Goal: Find specific page/section: Find specific page/section

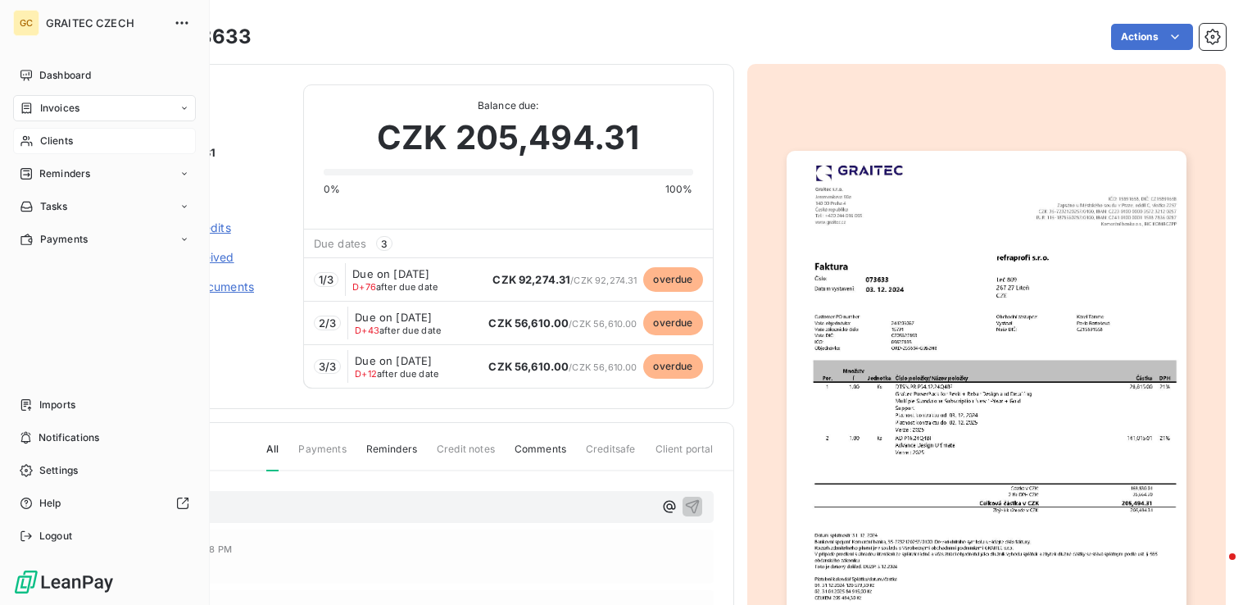
click at [62, 138] on span "Clients" at bounding box center [56, 141] width 33 height 15
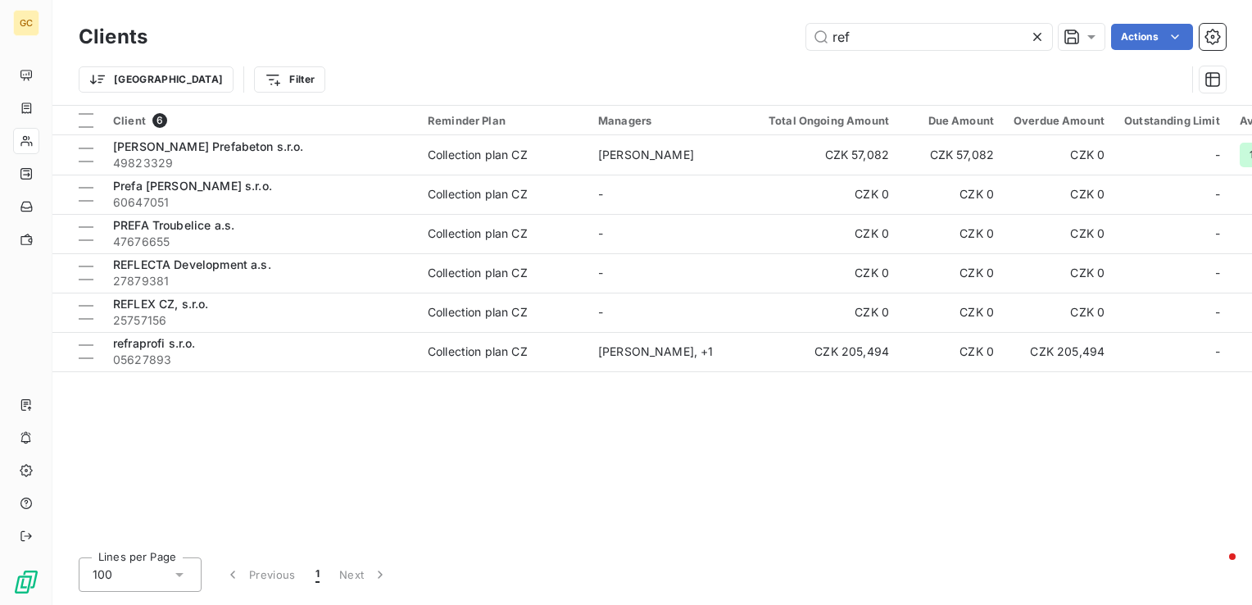
drag, startPoint x: 872, startPoint y: 37, endPoint x: 759, endPoint y: 17, distance: 114.7
click at [759, 17] on div "Clients ref Actions Trier Filter" at bounding box center [651, 52] width 1199 height 105
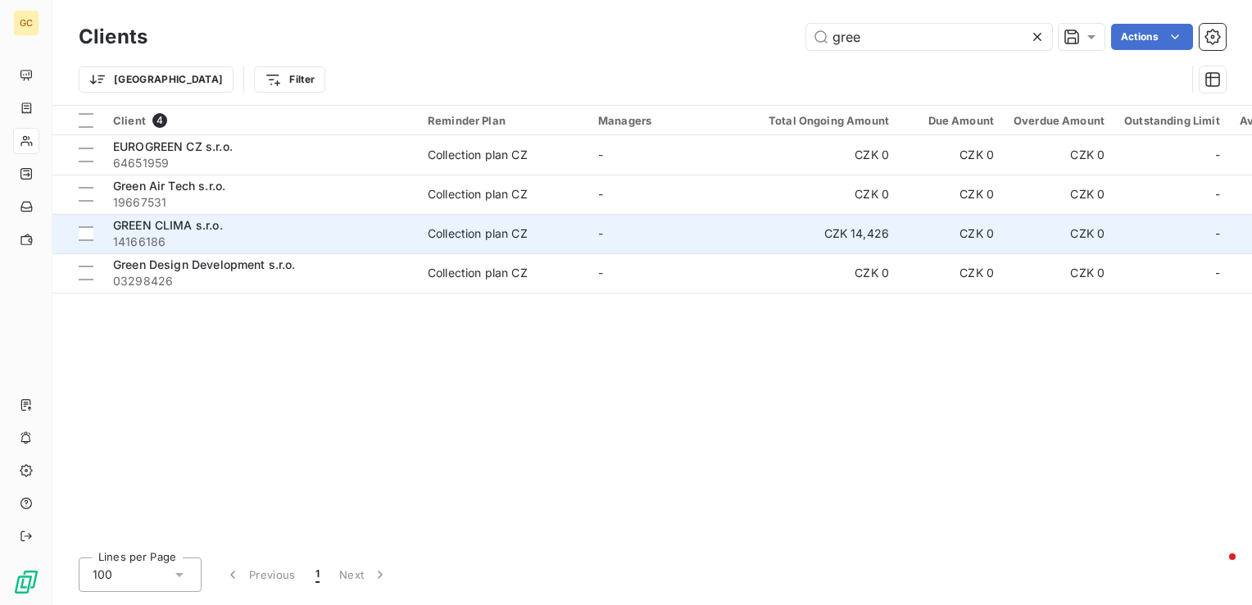
type input "gree"
click at [460, 236] on div "Collection plan CZ" at bounding box center [478, 233] width 100 height 16
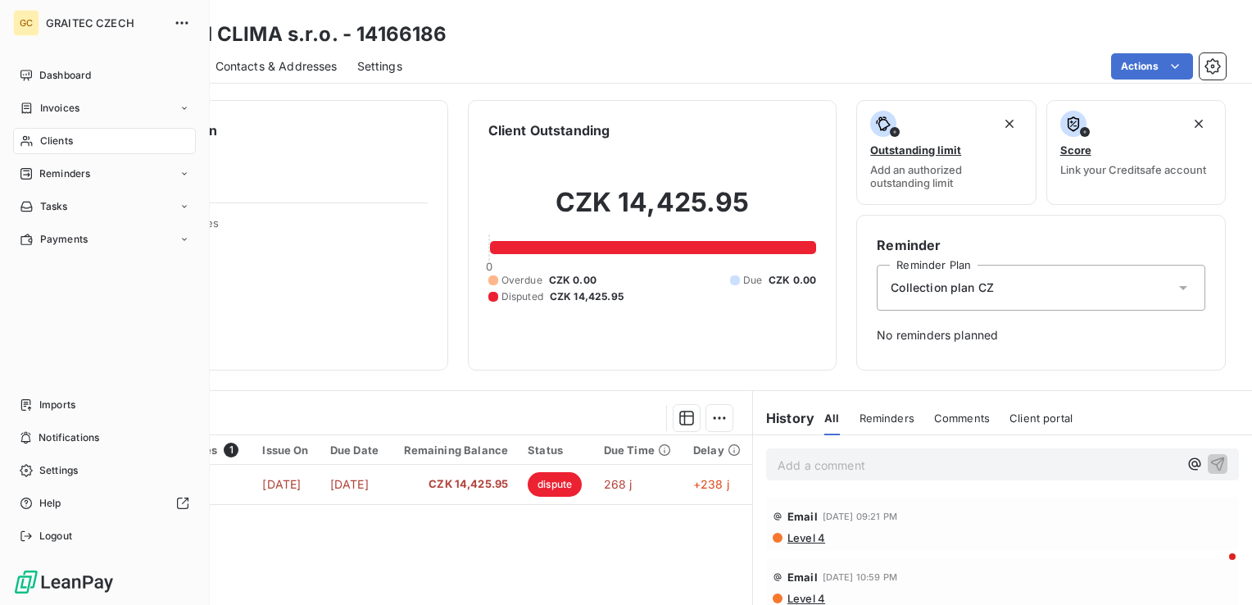
click at [50, 132] on div "Clients" at bounding box center [104, 141] width 183 height 26
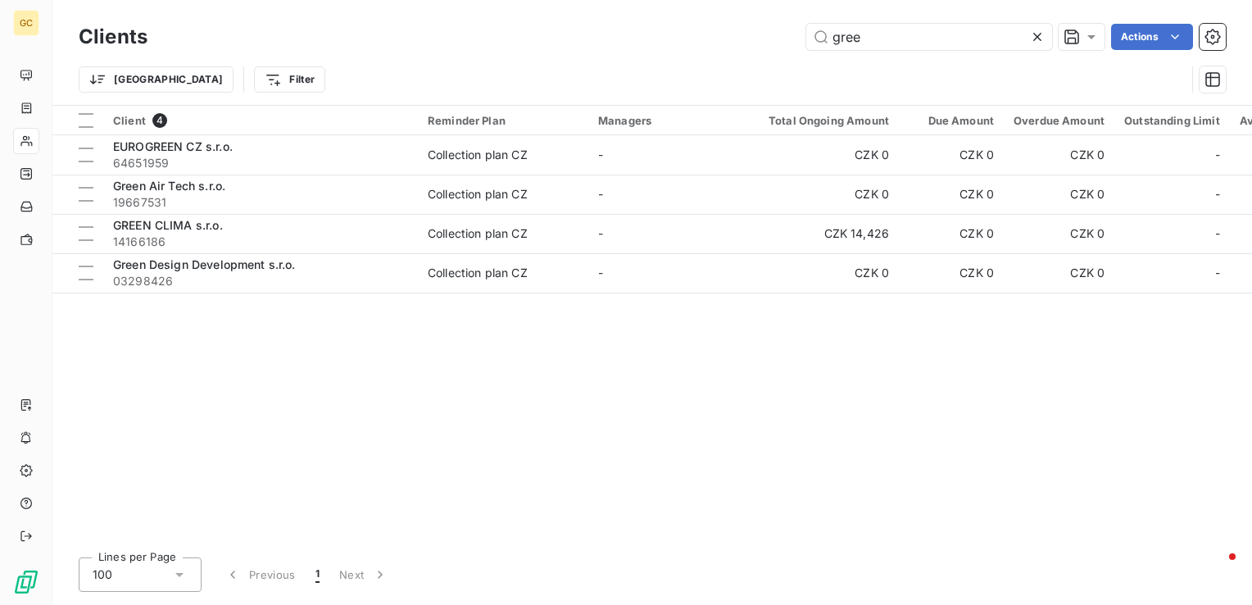
drag, startPoint x: 798, startPoint y: 21, endPoint x: 783, endPoint y: 21, distance: 14.7
click at [783, 21] on div "Clients gree Actions" at bounding box center [652, 37] width 1147 height 34
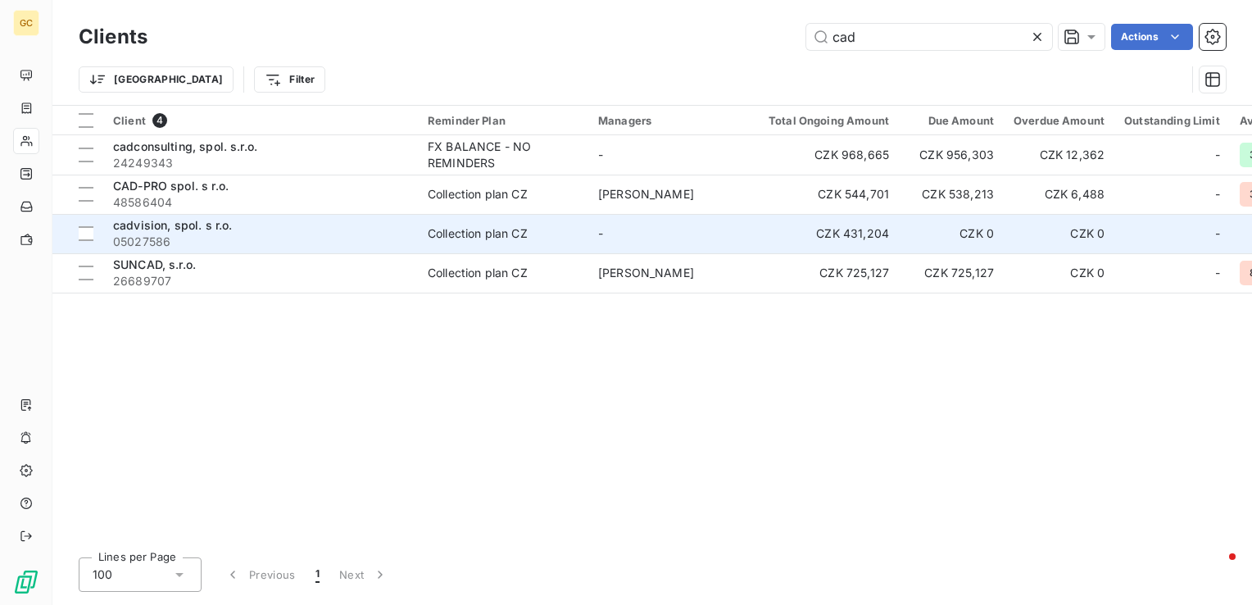
type input "cad"
click at [312, 238] on span "05027586" at bounding box center [260, 241] width 295 height 16
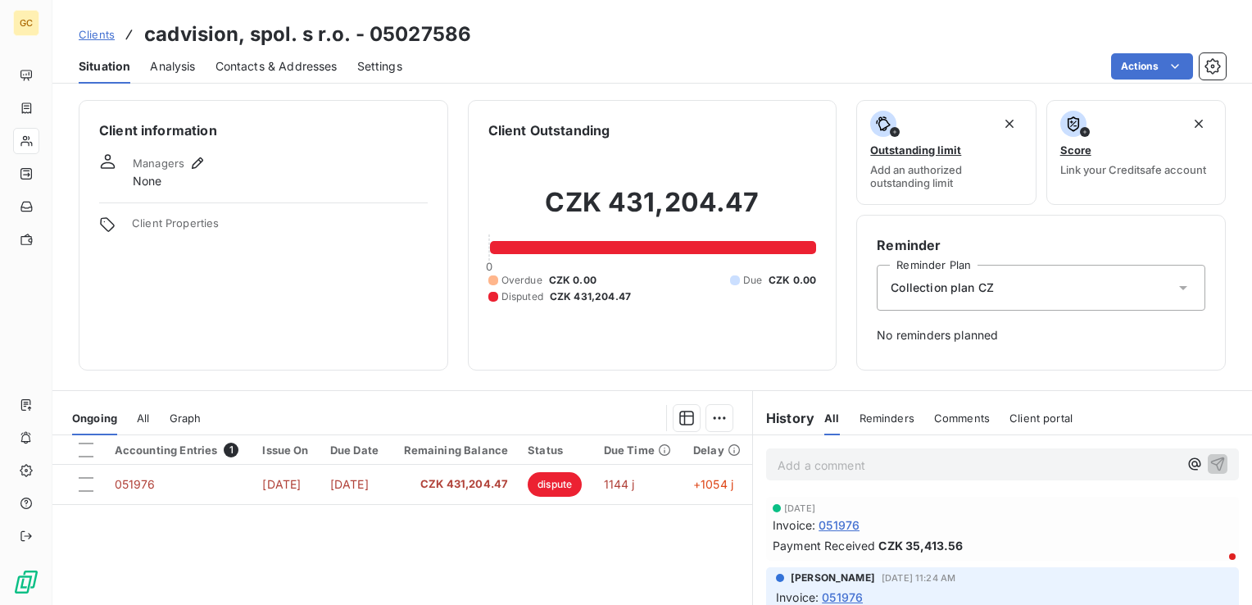
click at [177, 67] on span "Analysis" at bounding box center [172, 66] width 45 height 16
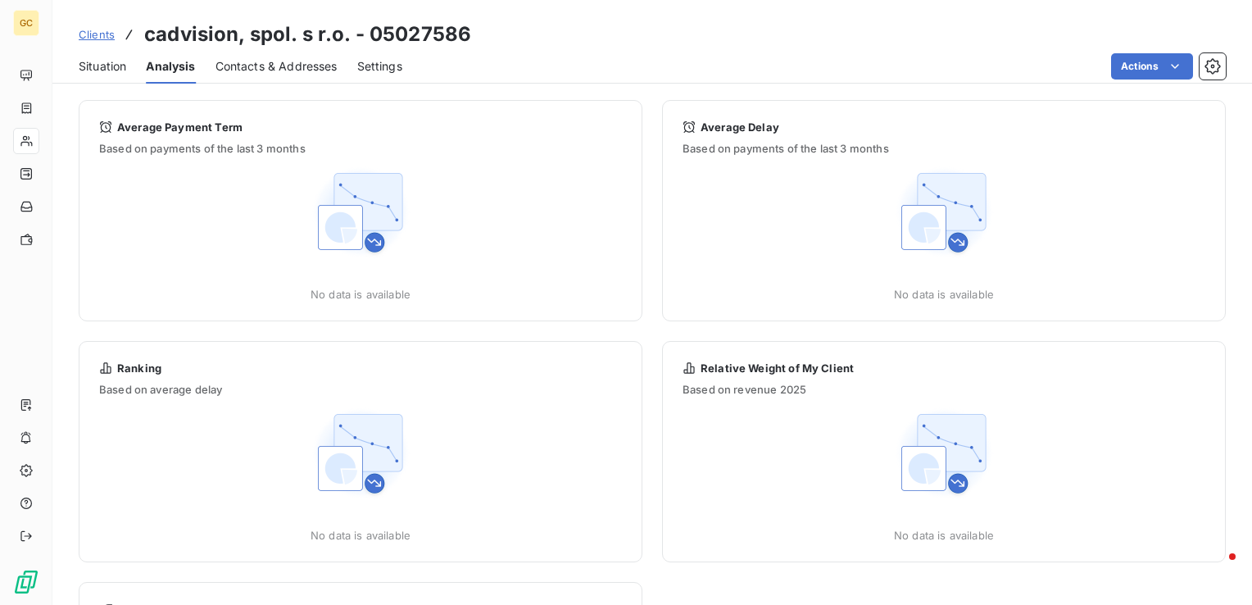
click at [270, 64] on span "Contacts & Addresses" at bounding box center [276, 66] width 122 height 16
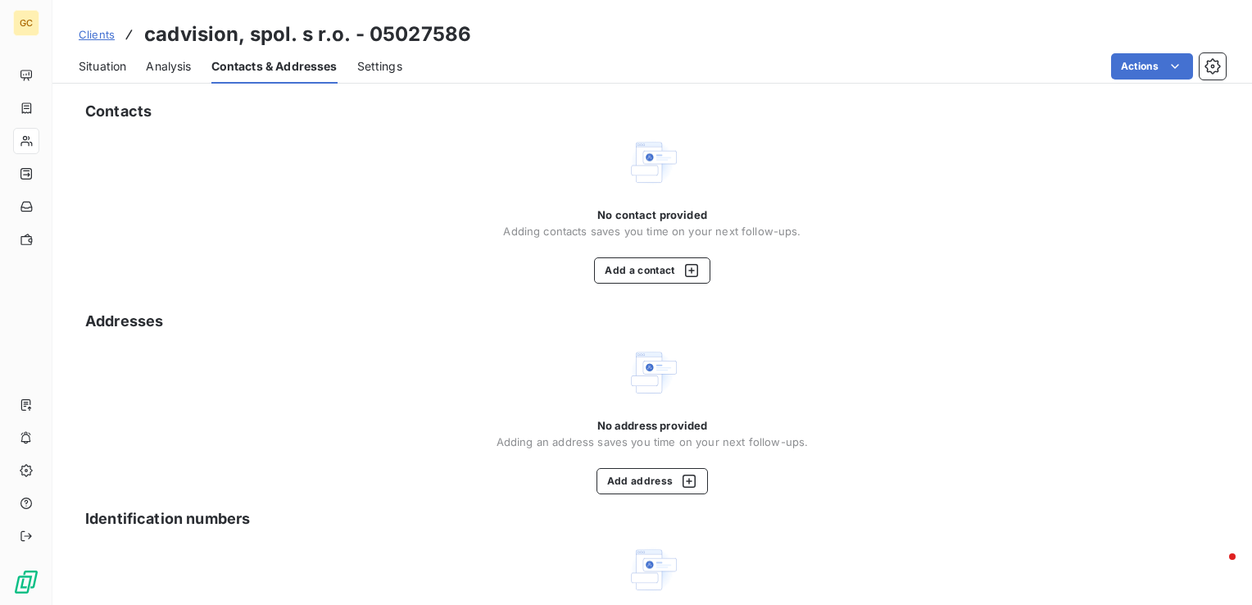
click at [390, 67] on span "Settings" at bounding box center [379, 66] width 45 height 16
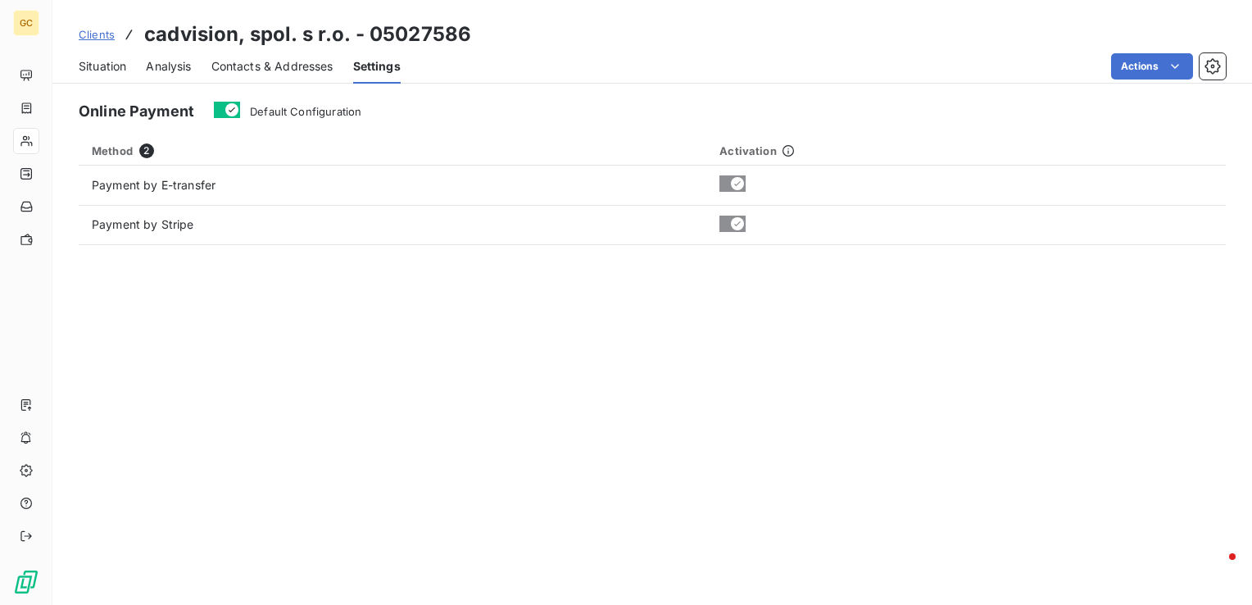
click at [343, 70] on div "Situation Analysis Contacts & Addresses Settings Actions" at bounding box center [651, 66] width 1199 height 34
click at [322, 70] on span "Contacts & Addresses" at bounding box center [272, 66] width 122 height 16
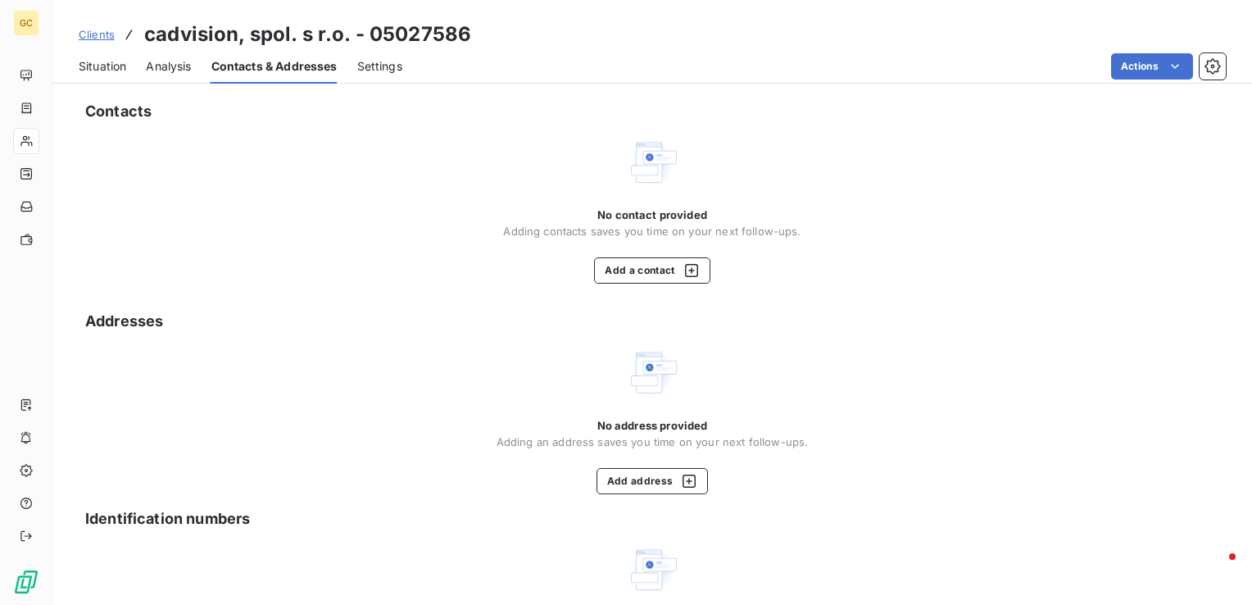
click at [151, 73] on span "Analysis" at bounding box center [168, 66] width 45 height 16
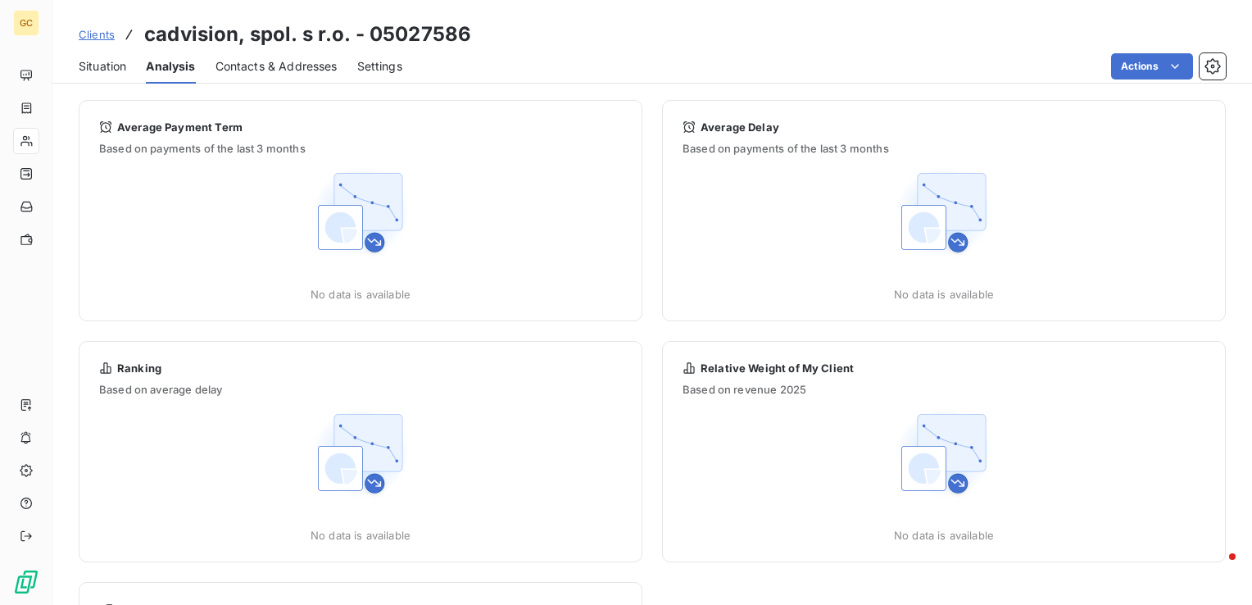
click at [79, 53] on div "Situation" at bounding box center [103, 66] width 48 height 34
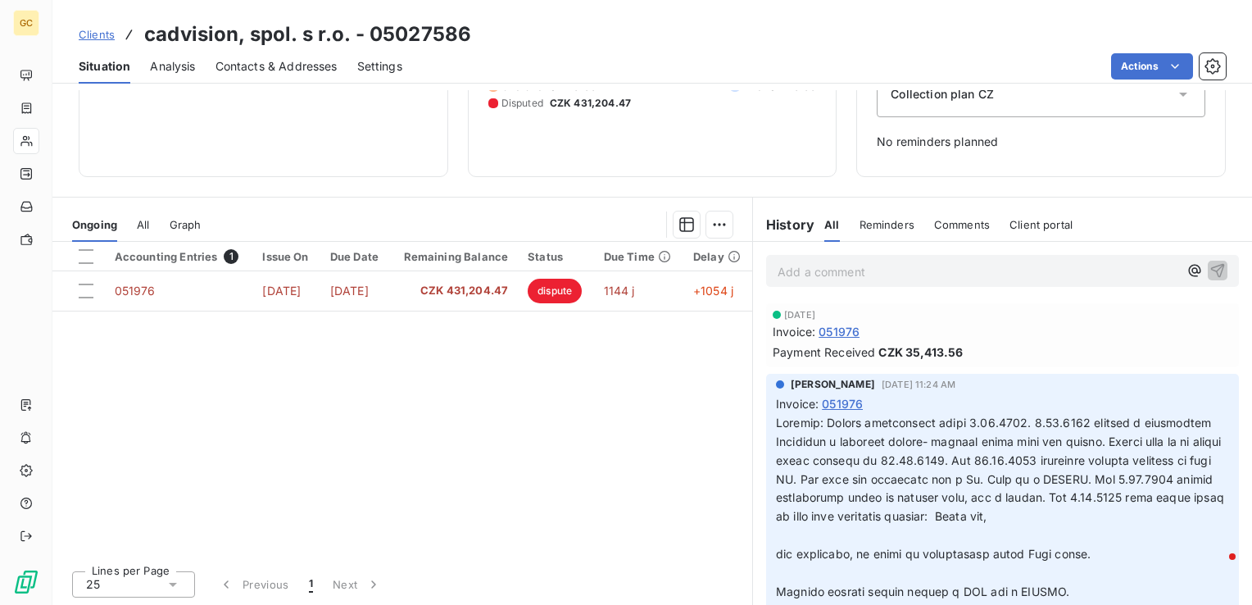
click at [859, 221] on span "Reminders" at bounding box center [886, 224] width 55 height 13
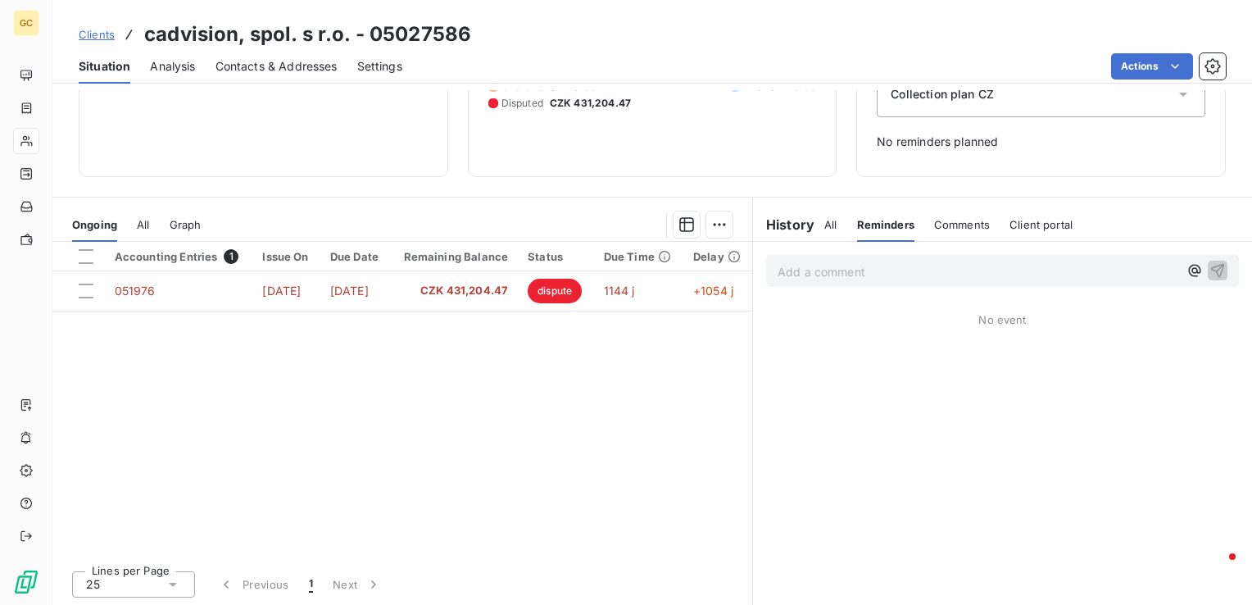
click at [824, 221] on span "All" at bounding box center [830, 224] width 12 height 13
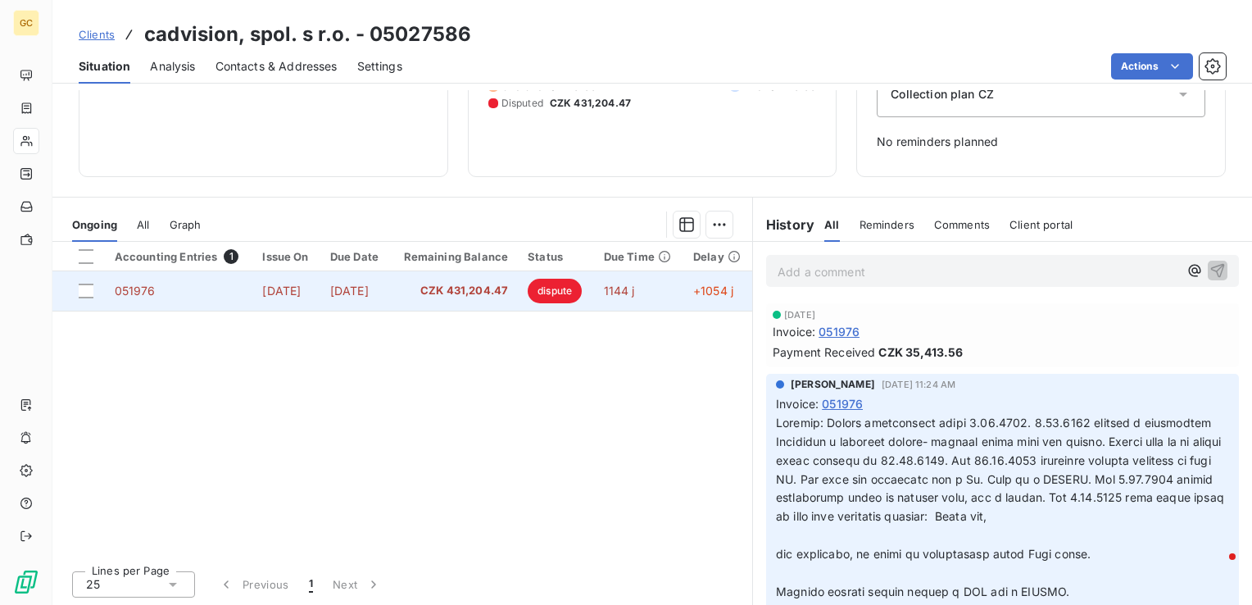
click at [297, 274] on td "[DATE]" at bounding box center [285, 290] width 67 height 39
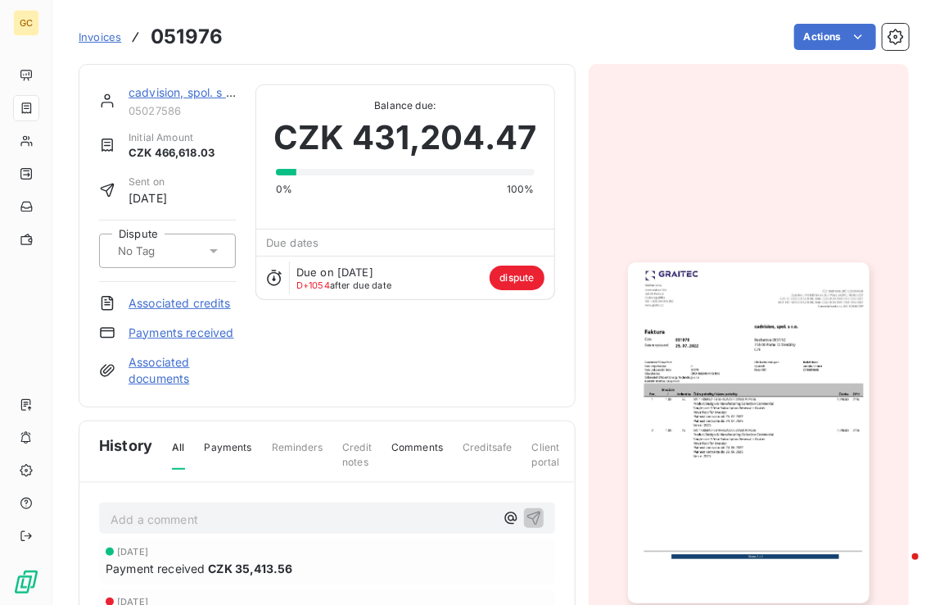
click at [790, 315] on img "button" at bounding box center [749, 432] width 242 height 341
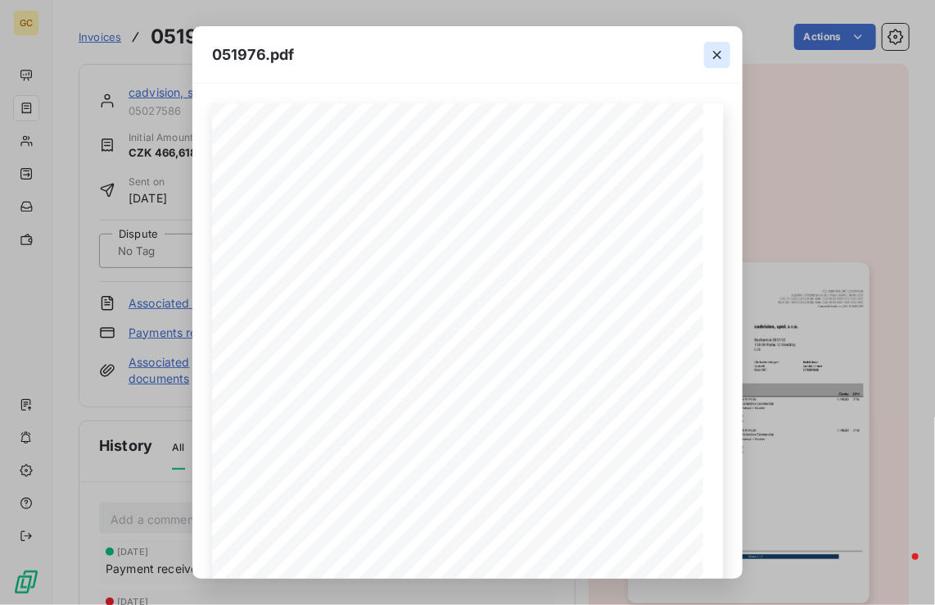
click at [713, 44] on button "button" at bounding box center [717, 55] width 26 height 26
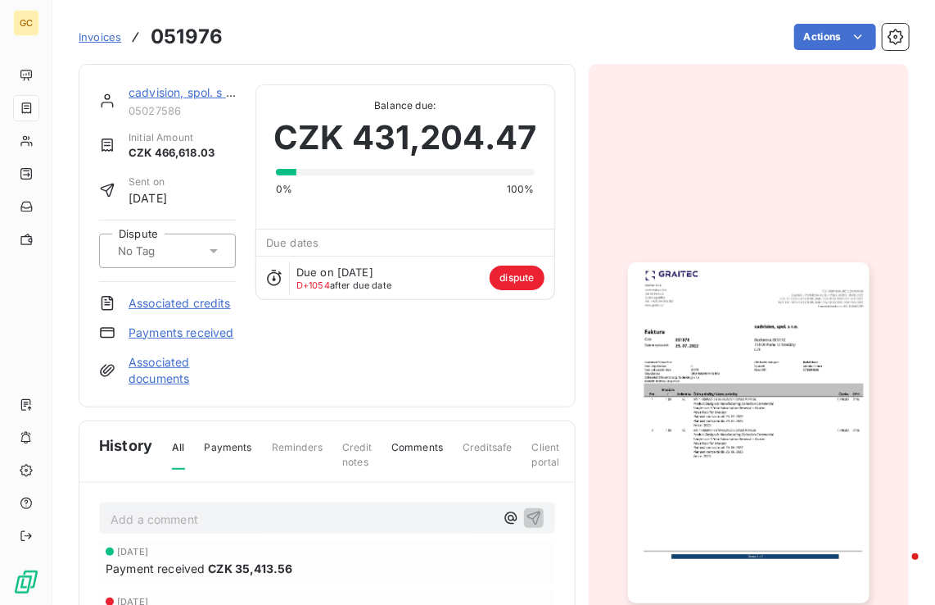
click at [716, 329] on img "button" at bounding box center [749, 432] width 242 height 341
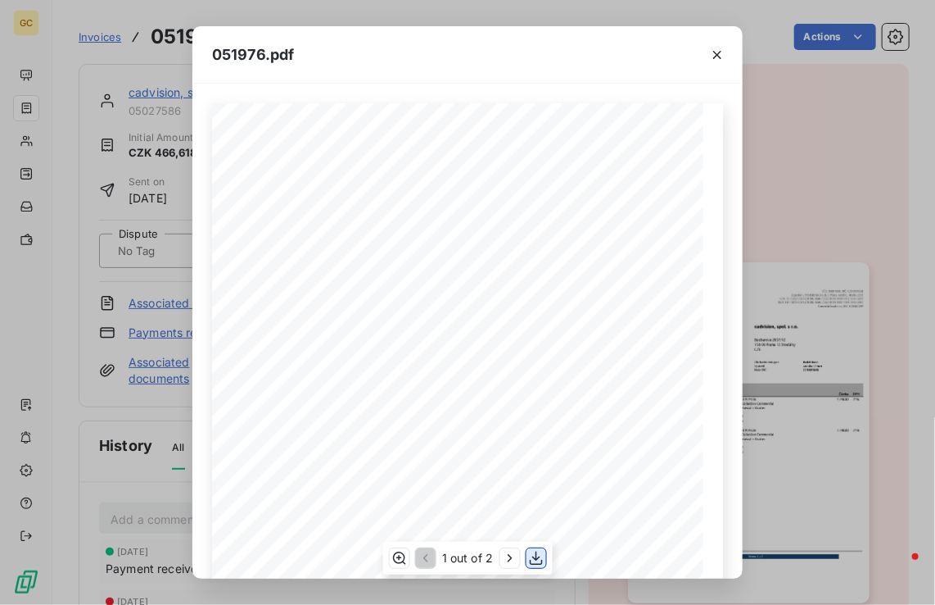
click at [541, 566] on button "button" at bounding box center [536, 558] width 20 height 20
click at [721, 65] on button "button" at bounding box center [717, 55] width 26 height 26
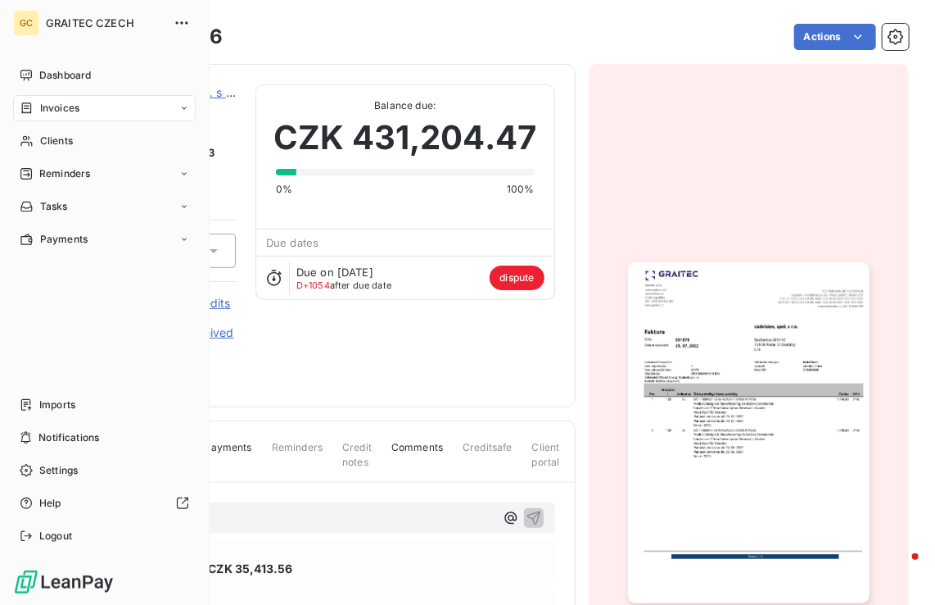
click at [46, 106] on span "Invoices" at bounding box center [59, 108] width 39 height 15
click at [57, 205] on span "Clients" at bounding box center [56, 206] width 33 height 15
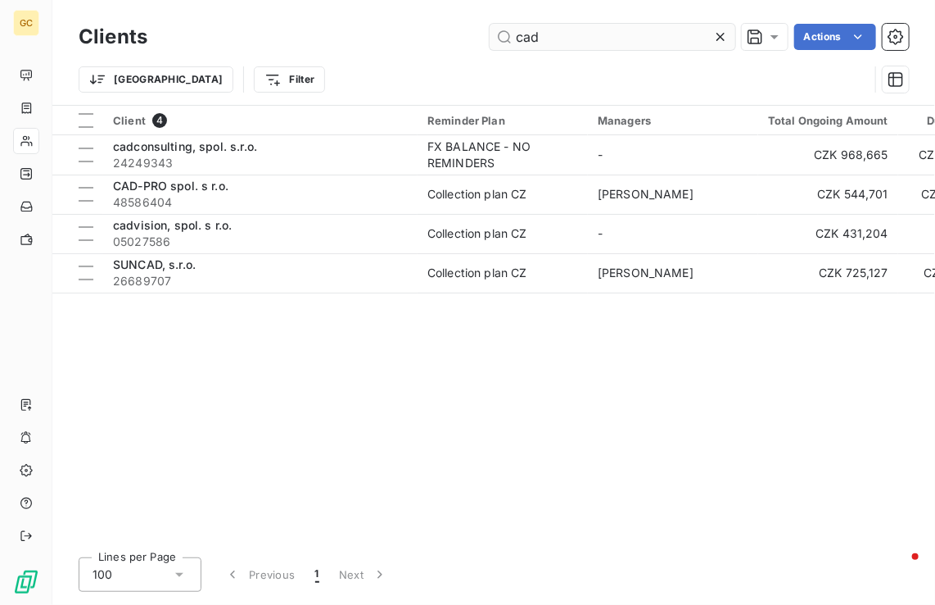
drag, startPoint x: 542, startPoint y: 32, endPoint x: 491, endPoint y: 38, distance: 51.1
click at [491, 38] on input "cad" at bounding box center [613, 37] width 246 height 26
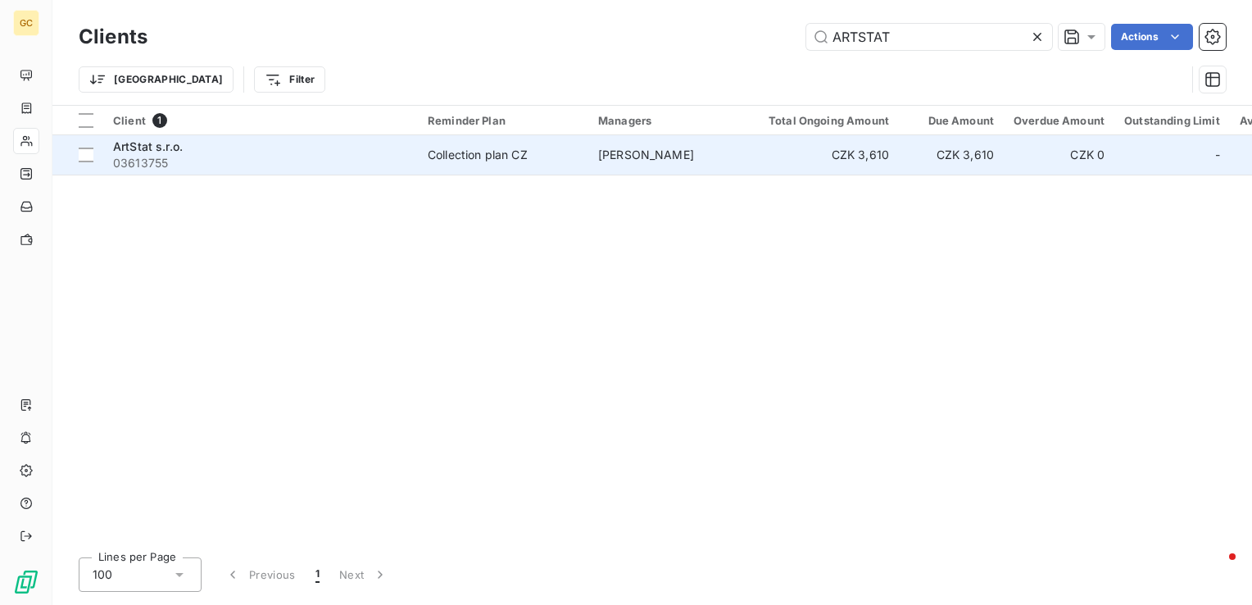
type input "ARTSTAT"
click at [462, 159] on div "Collection plan CZ" at bounding box center [478, 155] width 100 height 16
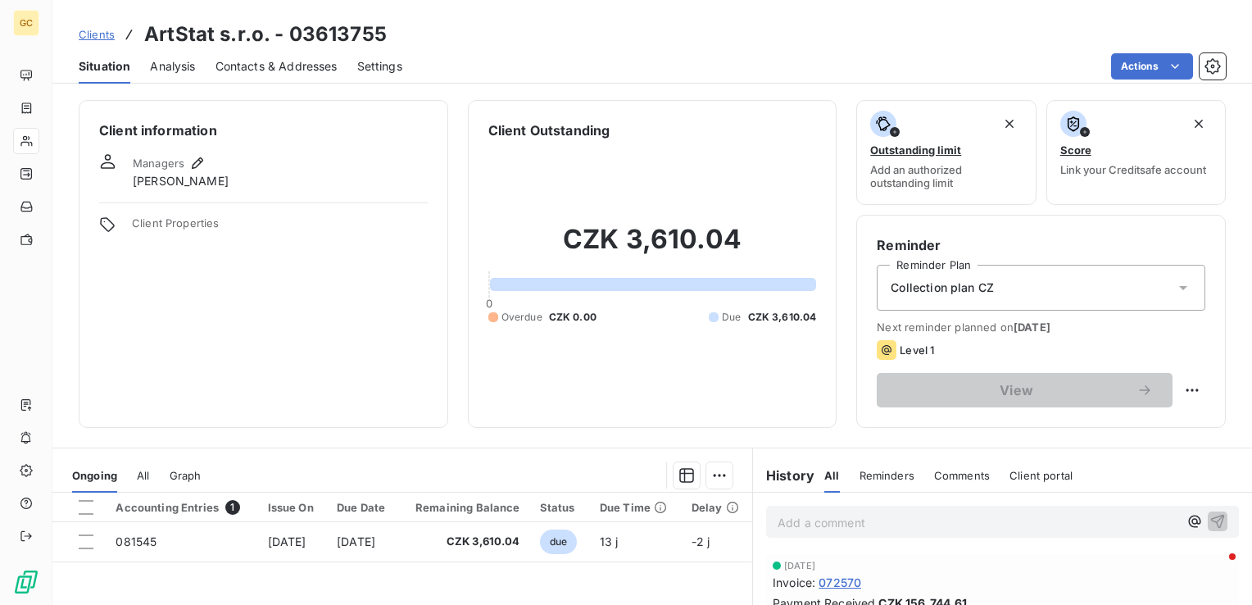
click at [175, 78] on div "Analysis" at bounding box center [172, 66] width 45 height 34
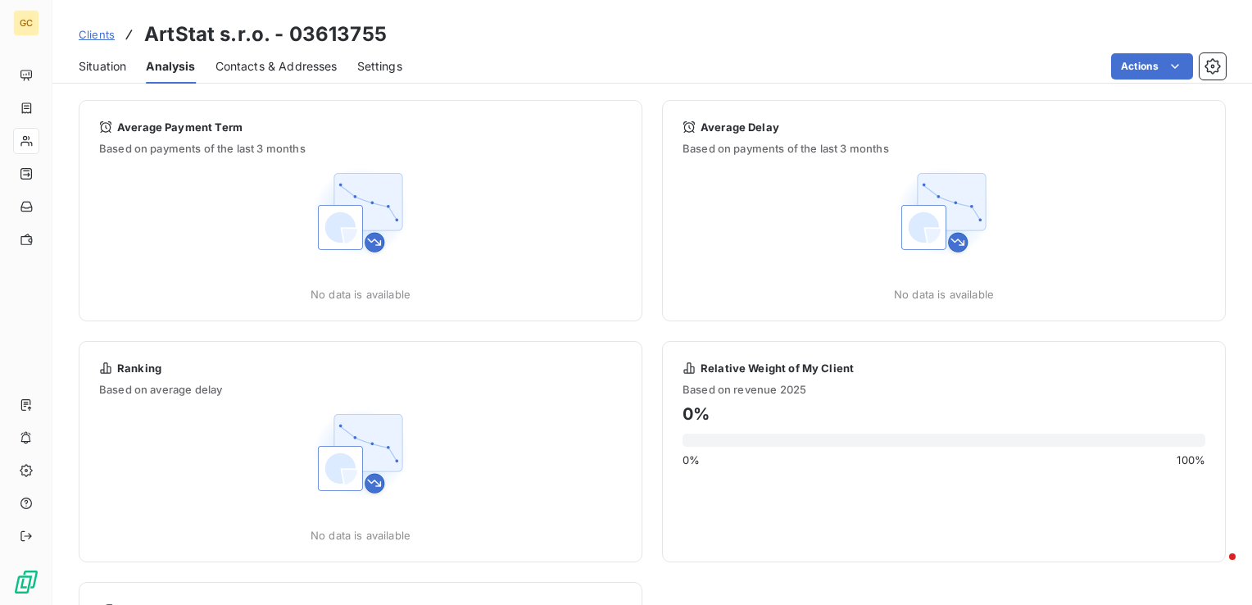
click at [246, 59] on span "Contacts & Addresses" at bounding box center [276, 66] width 122 height 16
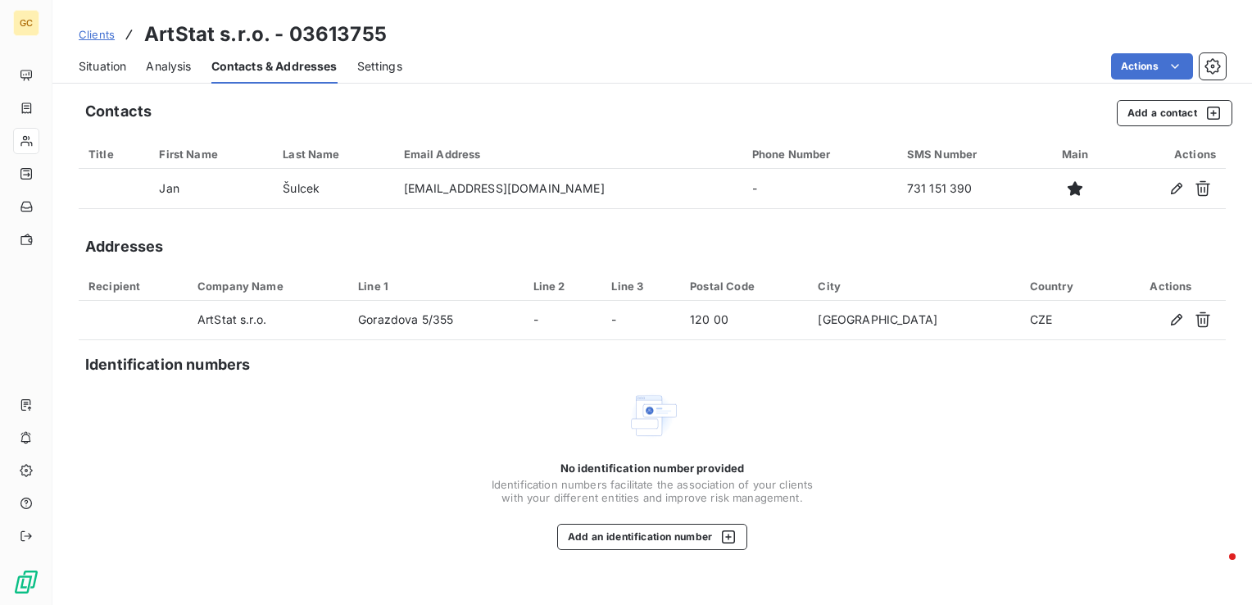
click at [400, 70] on span "Settings" at bounding box center [379, 66] width 45 height 16
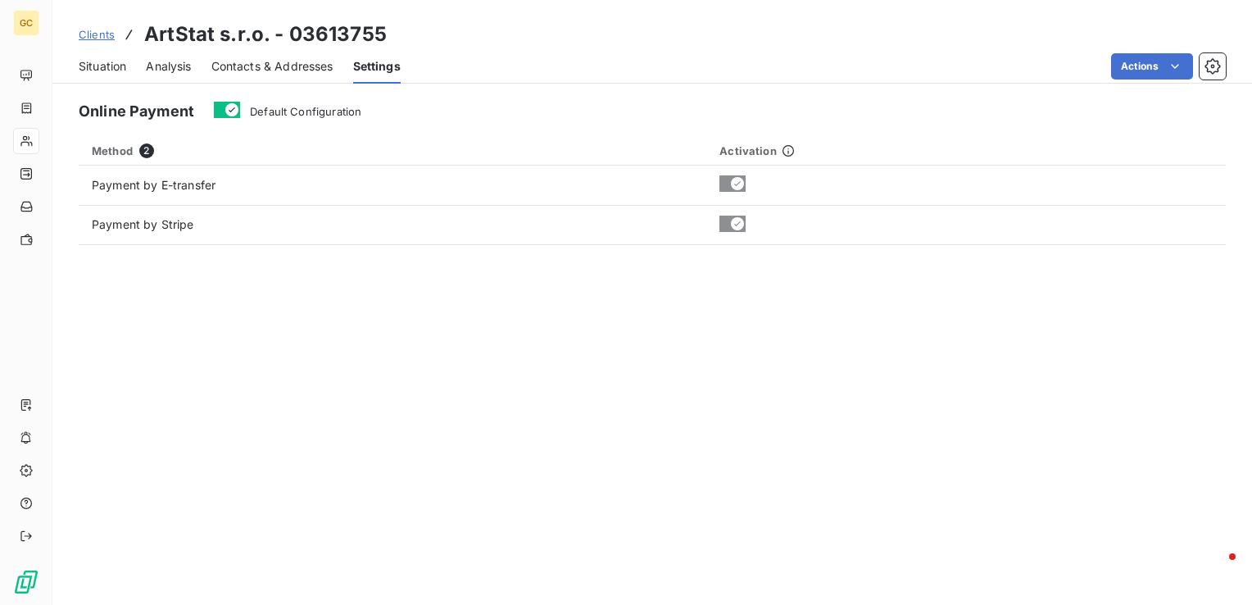
click at [333, 83] on div "Contacts & Addresses" at bounding box center [272, 66] width 122 height 34
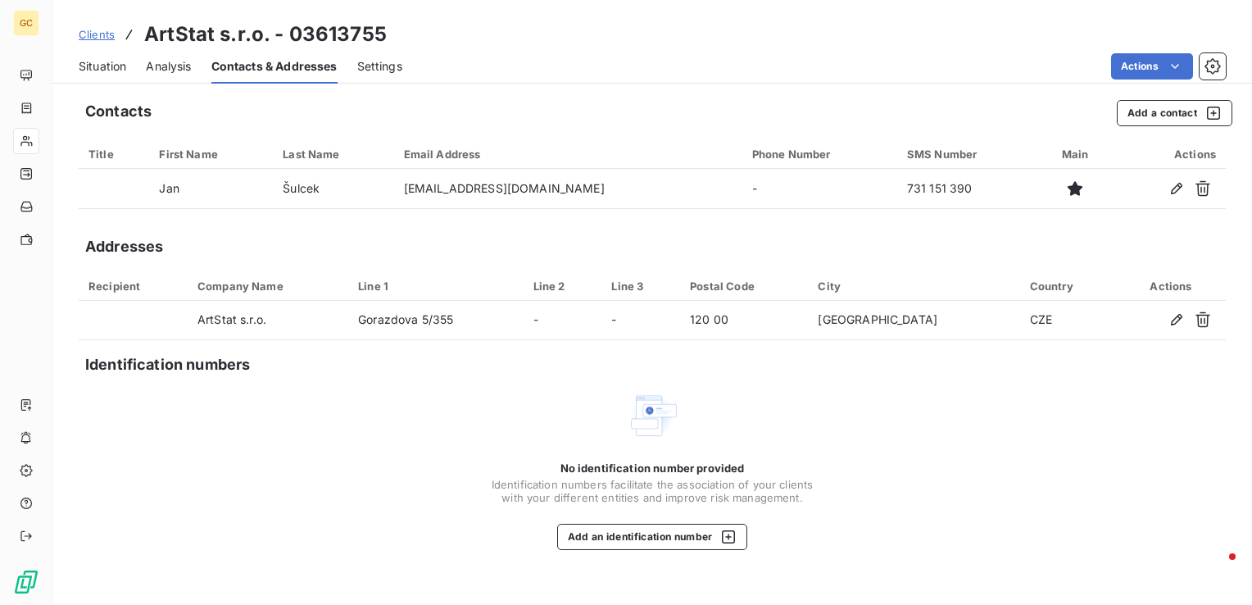
click at [149, 80] on div "Analysis" at bounding box center [168, 66] width 45 height 34
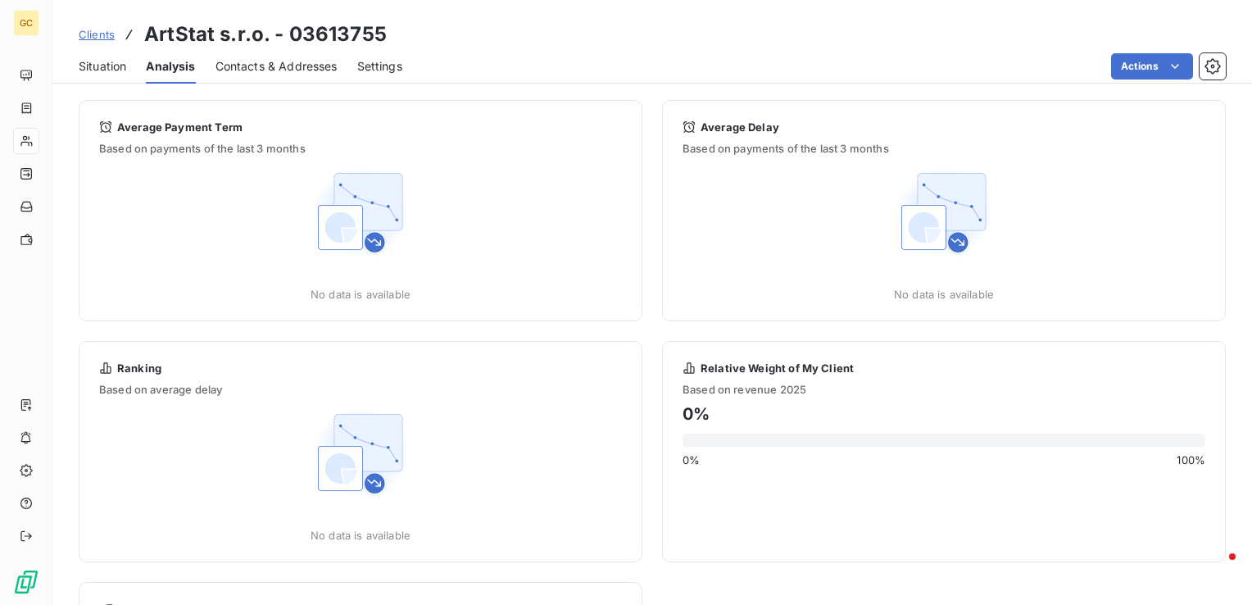
click at [89, 52] on div "Situation" at bounding box center [103, 66] width 48 height 34
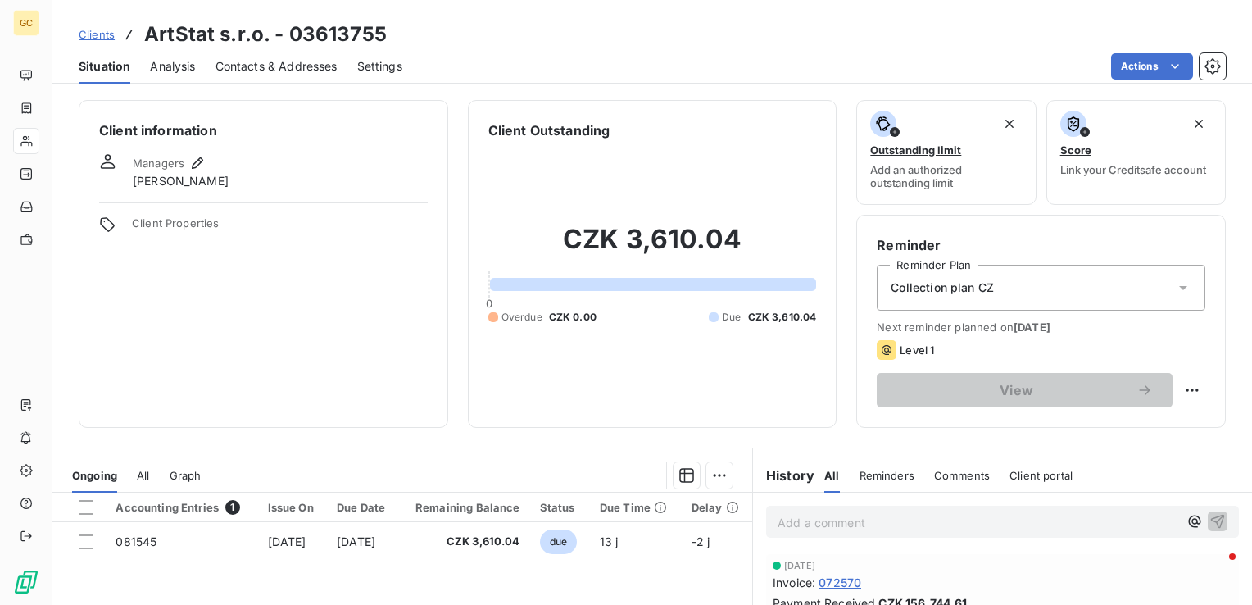
scroll to position [164, 0]
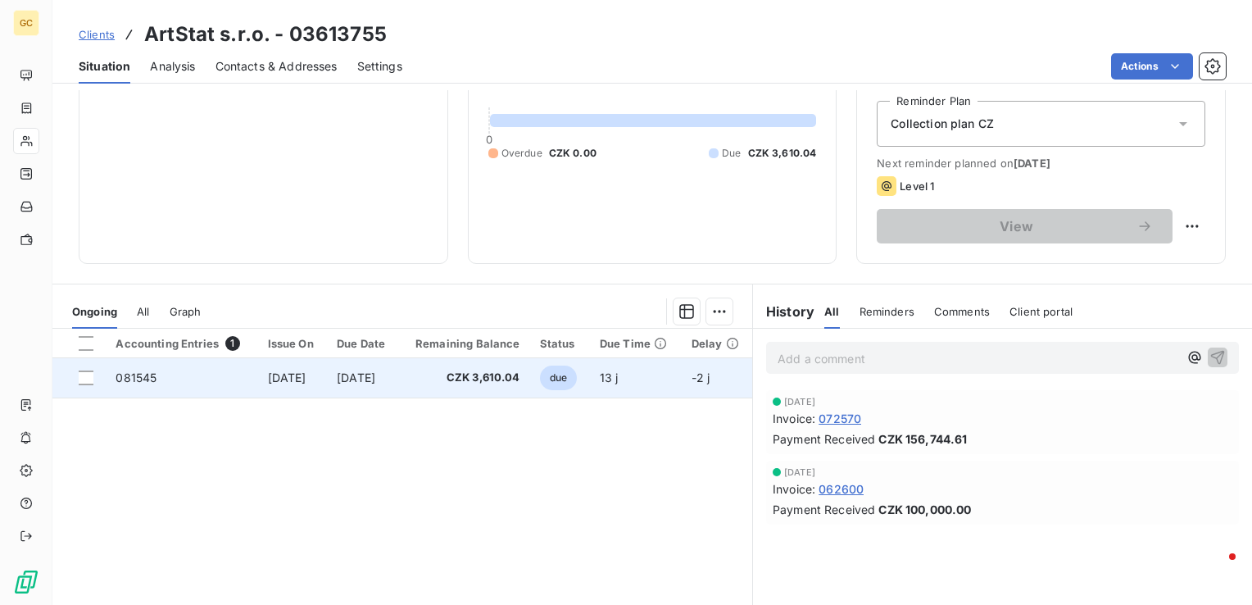
click at [446, 390] on td "CZK 3,610.04" at bounding box center [464, 377] width 131 height 39
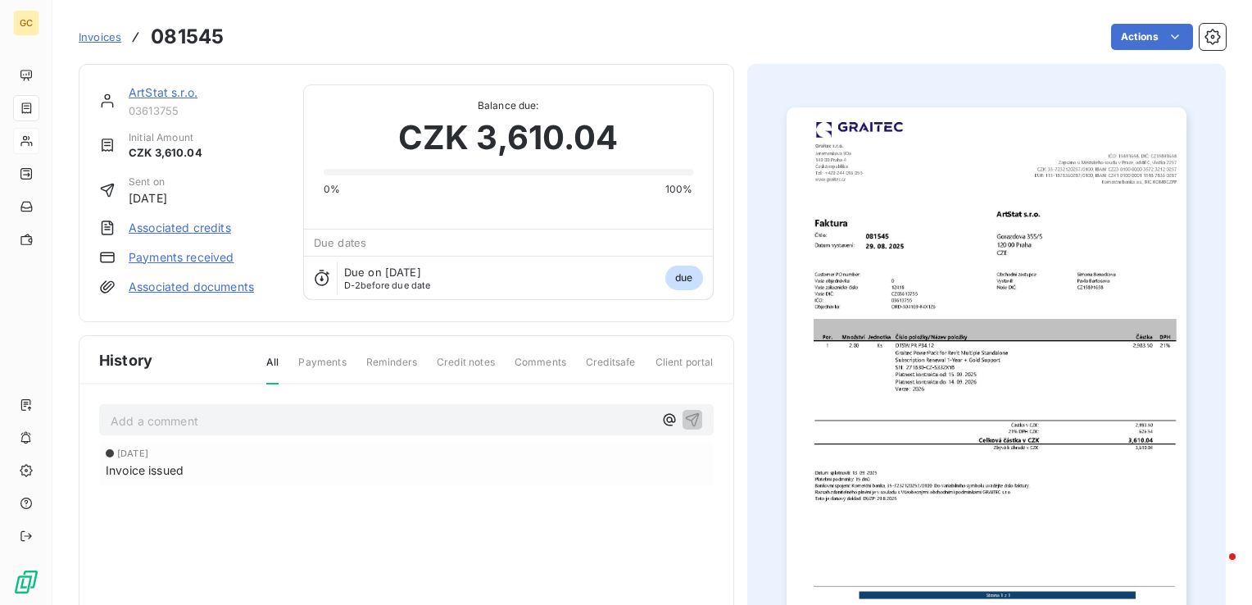
click at [980, 213] on img "button" at bounding box center [986, 389] width 400 height 565
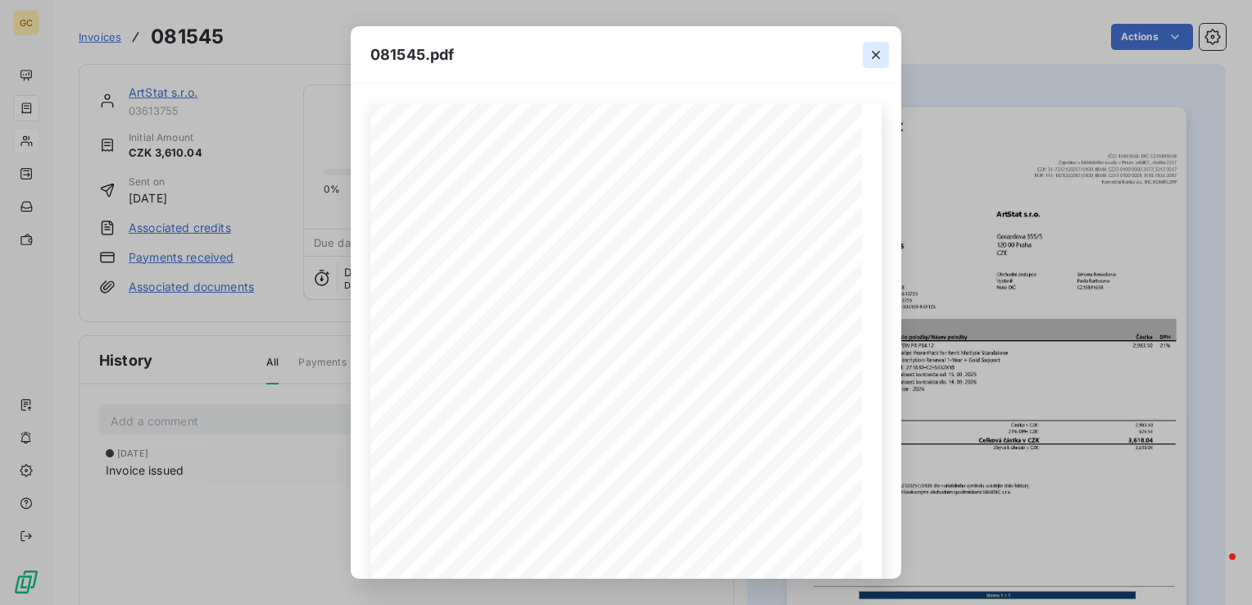
click at [876, 53] on icon "button" at bounding box center [876, 55] width 8 height 8
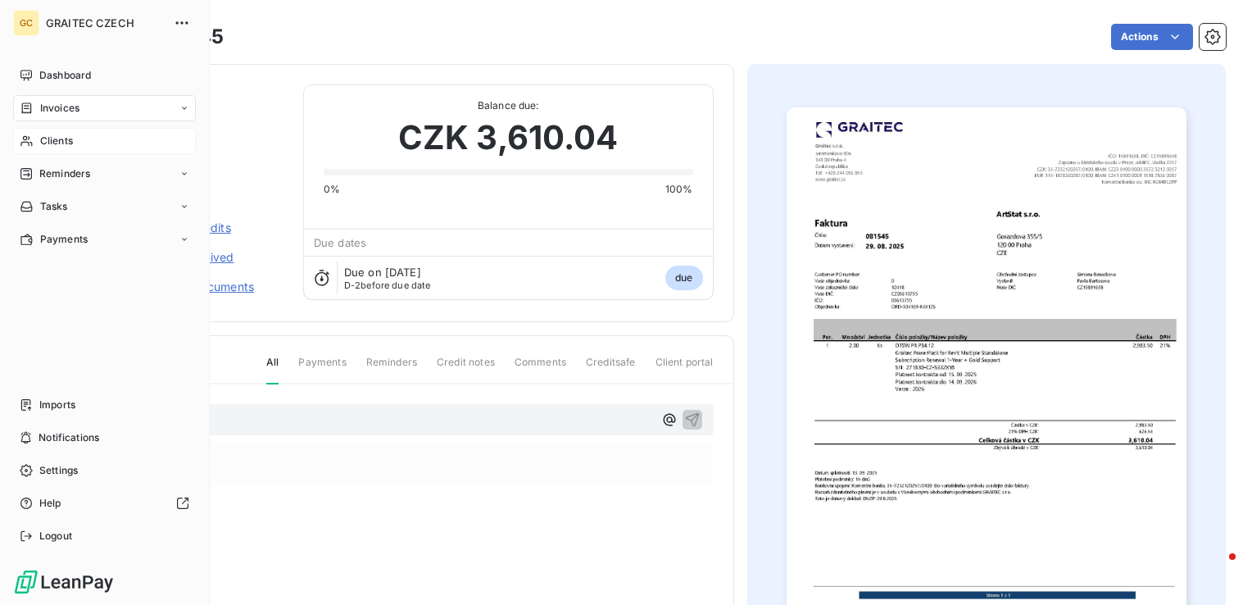
click at [90, 113] on div "Invoices" at bounding box center [104, 108] width 183 height 26
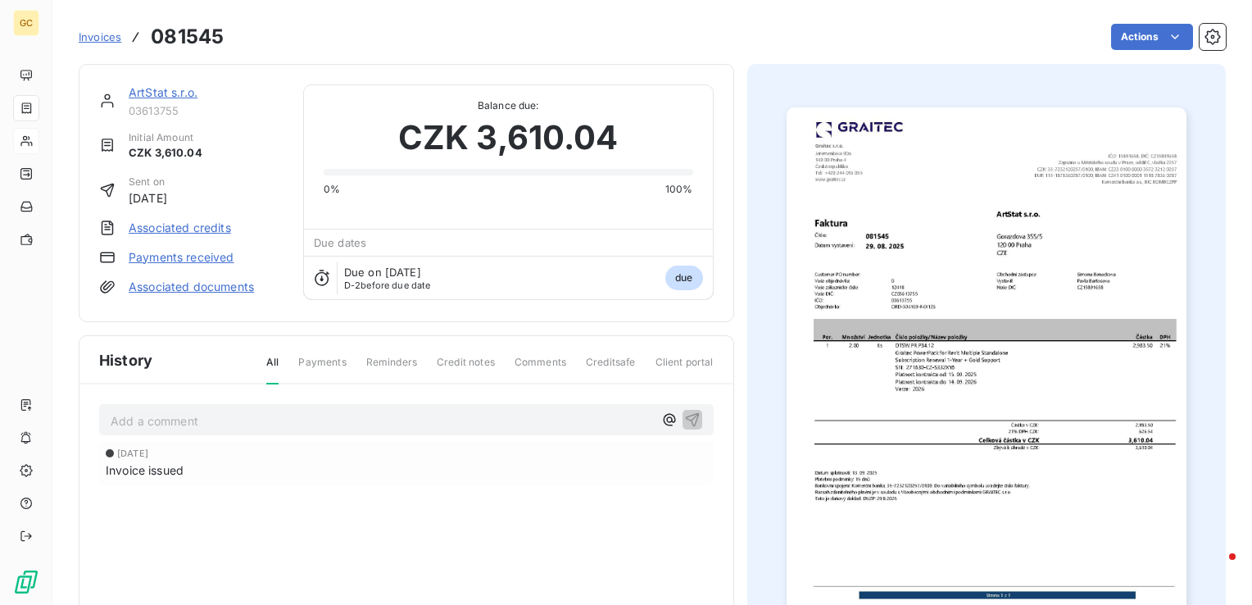
click at [58, 25] on section "Invoices 081545 Actions ArtStat s.r.o. 03613755 Initial Amount CZK 3,610.04 Sen…" at bounding box center [651, 302] width 1199 height 605
click at [91, 42] on span "Invoices" at bounding box center [100, 36] width 43 height 13
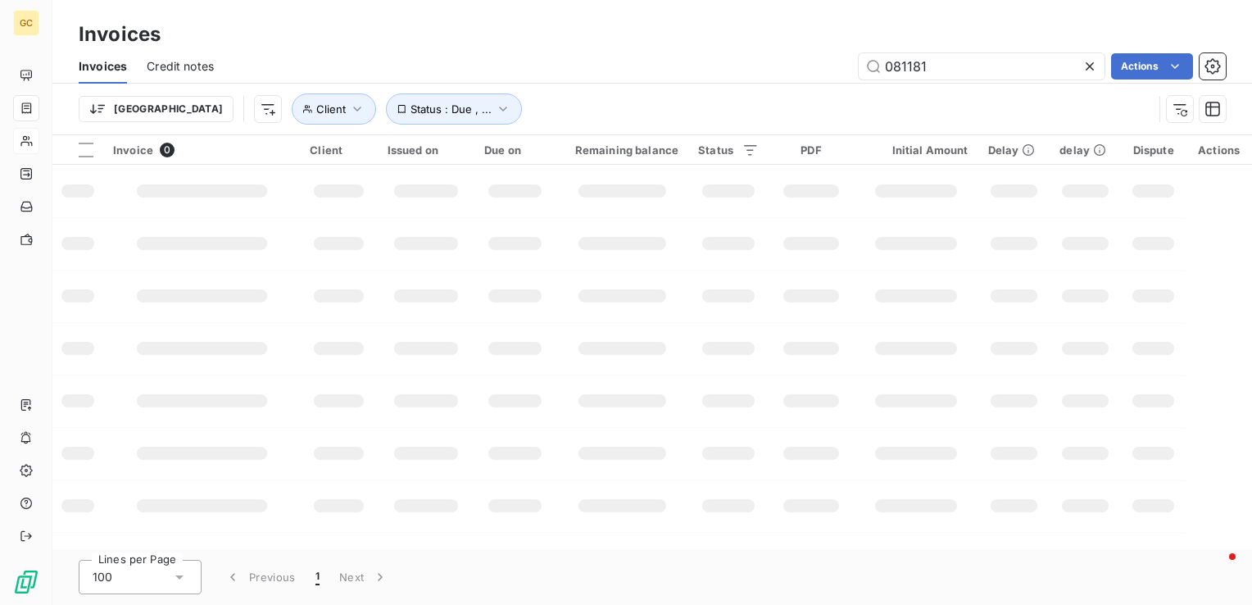
drag, startPoint x: 932, startPoint y: 66, endPoint x: 858, endPoint y: 77, distance: 75.3
click at [858, 77] on div "081181" at bounding box center [981, 66] width 246 height 26
type input "52444"
